Goal: Find specific page/section

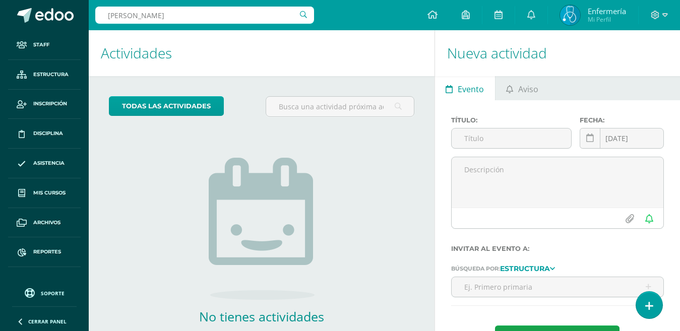
type input "[PERSON_NAME]"
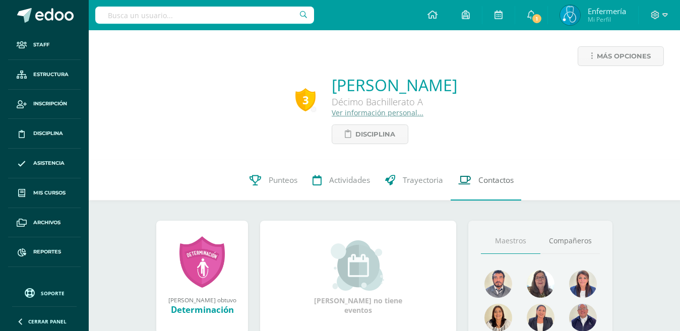
click at [503, 187] on link "Contactos" at bounding box center [485, 180] width 71 height 40
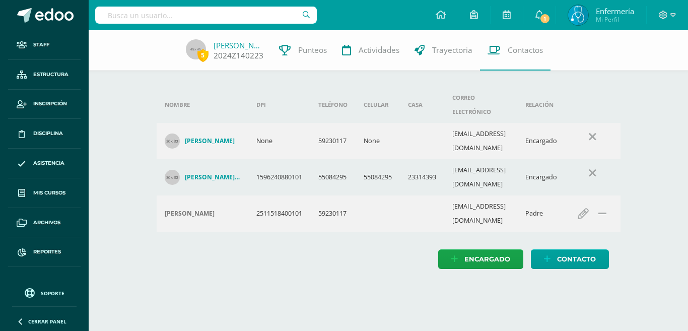
click at [241, 49] on link "Gabriela Lopez" at bounding box center [239, 45] width 50 height 10
